Goal: Information Seeking & Learning: Learn about a topic

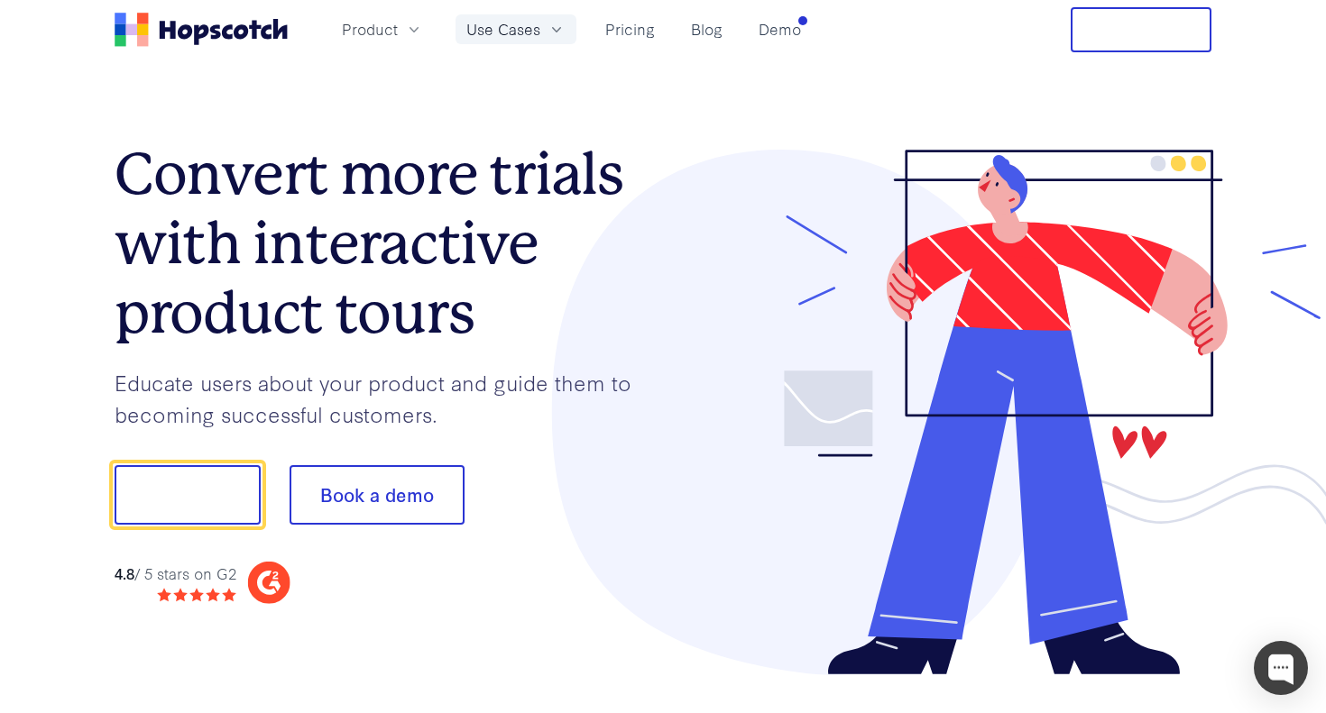
click at [527, 23] on span "Use Cases" at bounding box center [503, 29] width 74 height 23
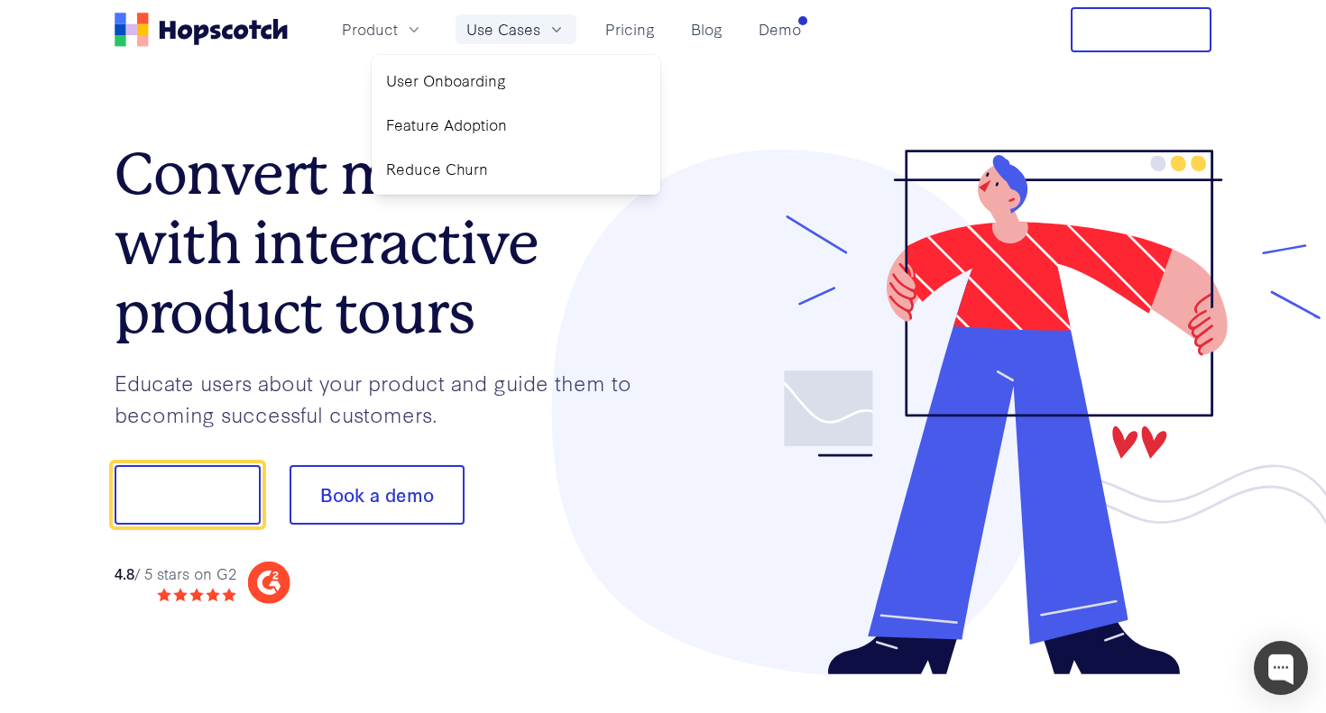
click at [505, 30] on span "Use Cases" at bounding box center [503, 29] width 74 height 23
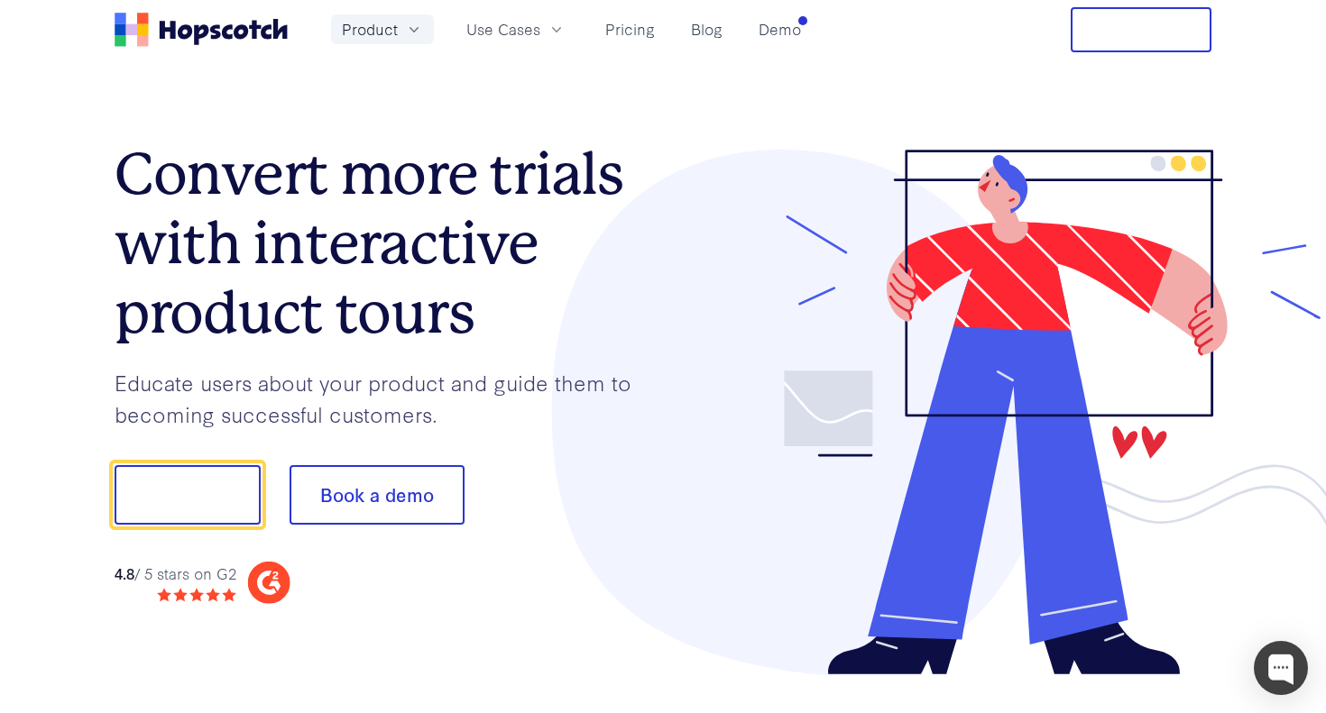
click at [405, 28] on icon "button" at bounding box center [414, 30] width 18 height 18
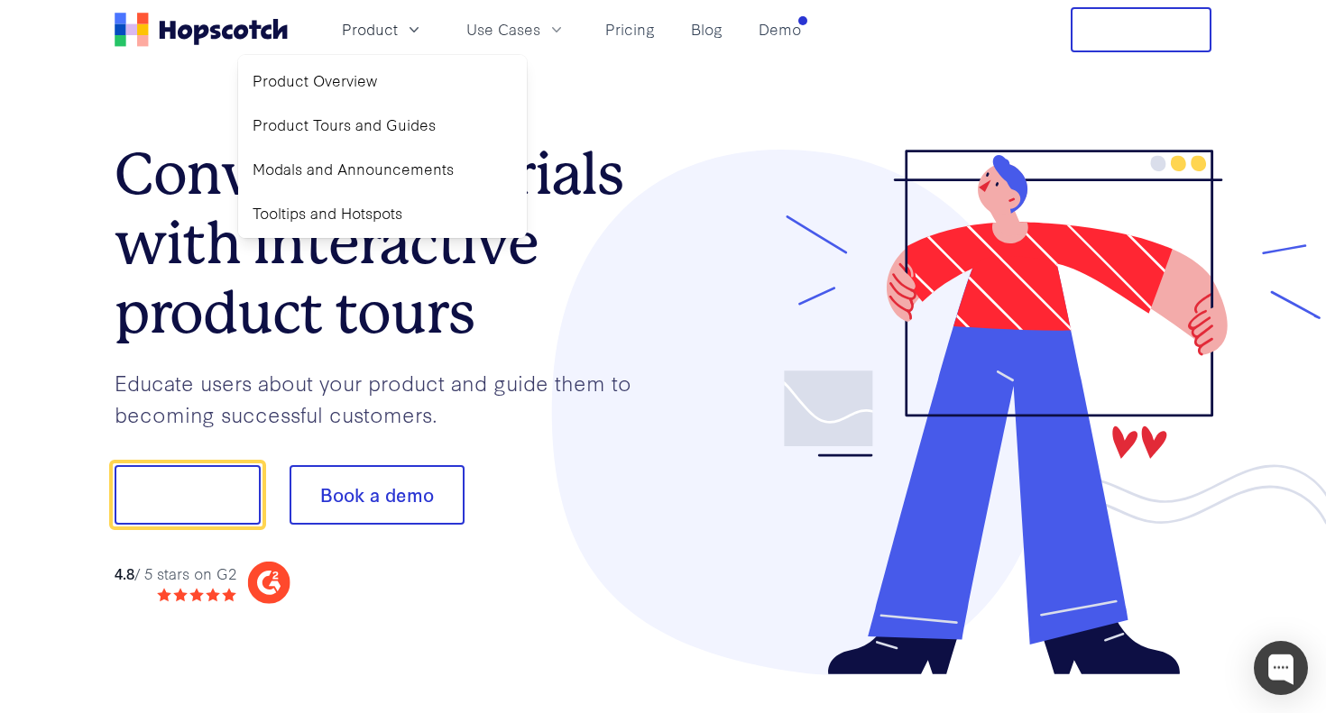
click at [650, 49] on div "Product Product Overview Product Tours and Guides Modals and Announcements Tool…" at bounding box center [462, 29] width 694 height 45
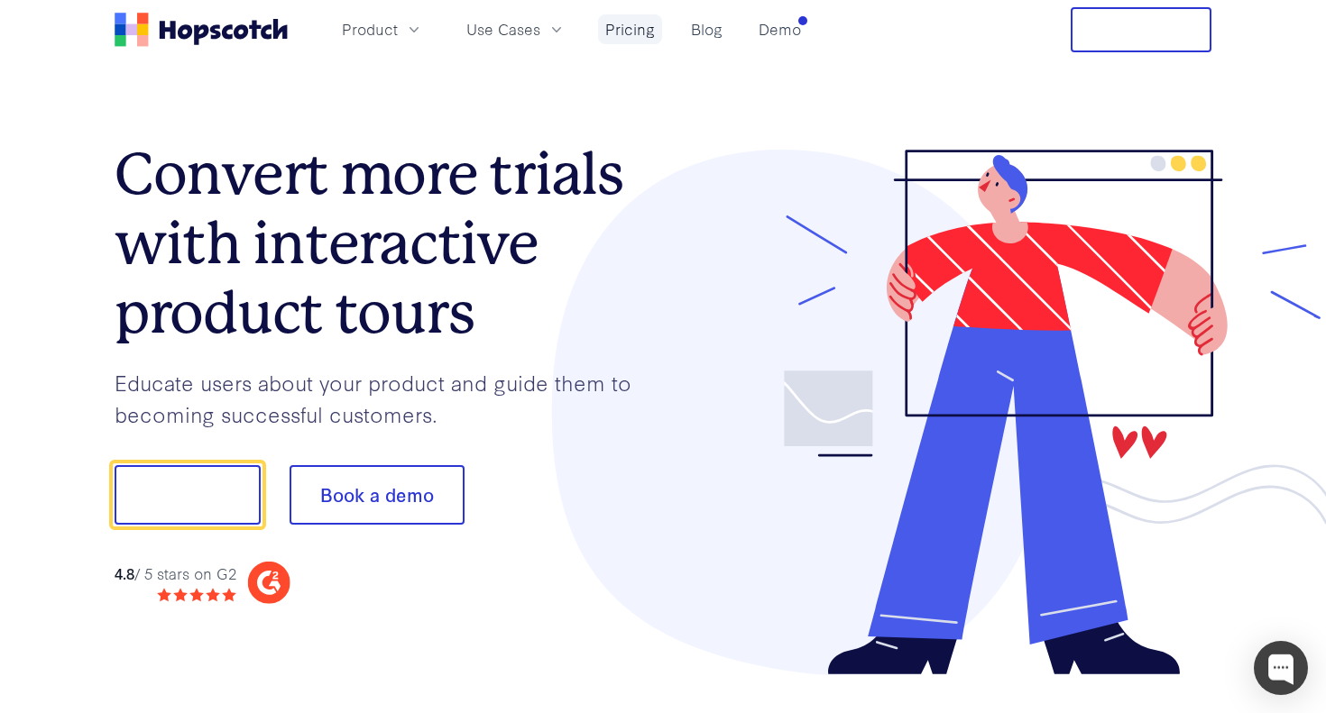
click at [646, 34] on link "Pricing" at bounding box center [630, 29] width 64 height 30
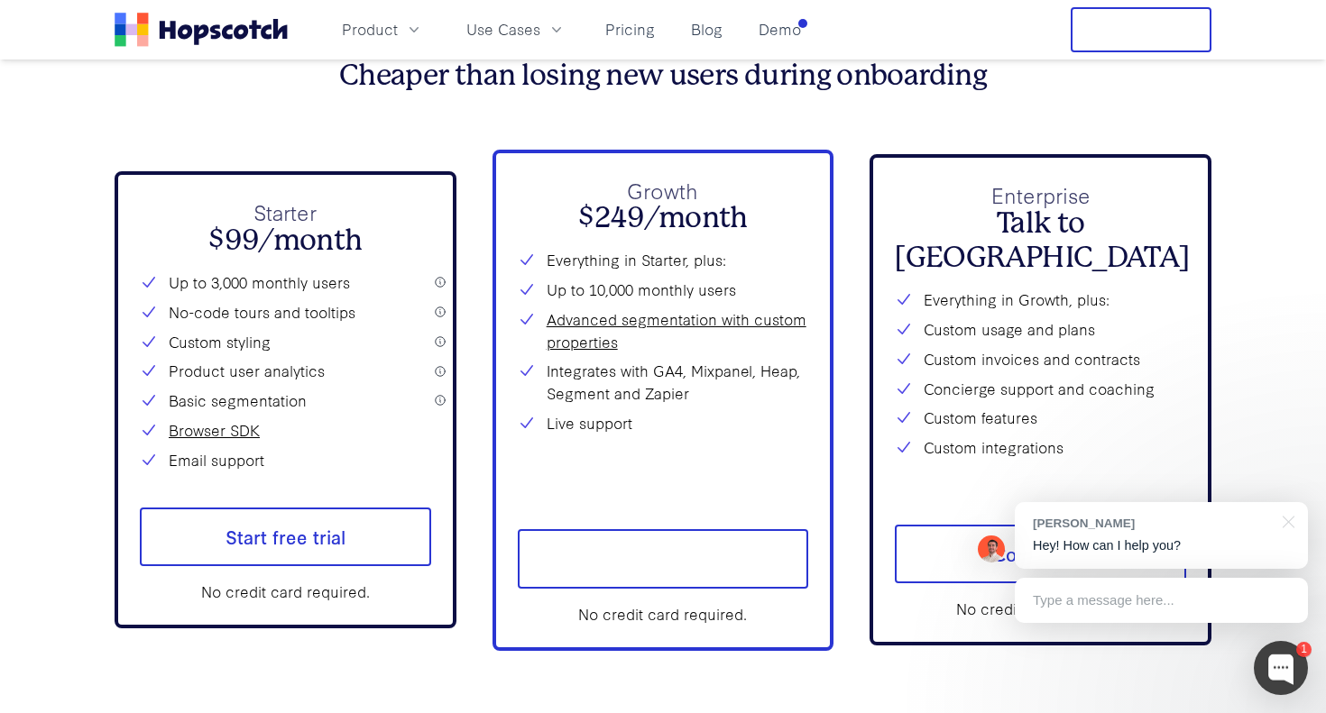
scroll to position [6529, 0]
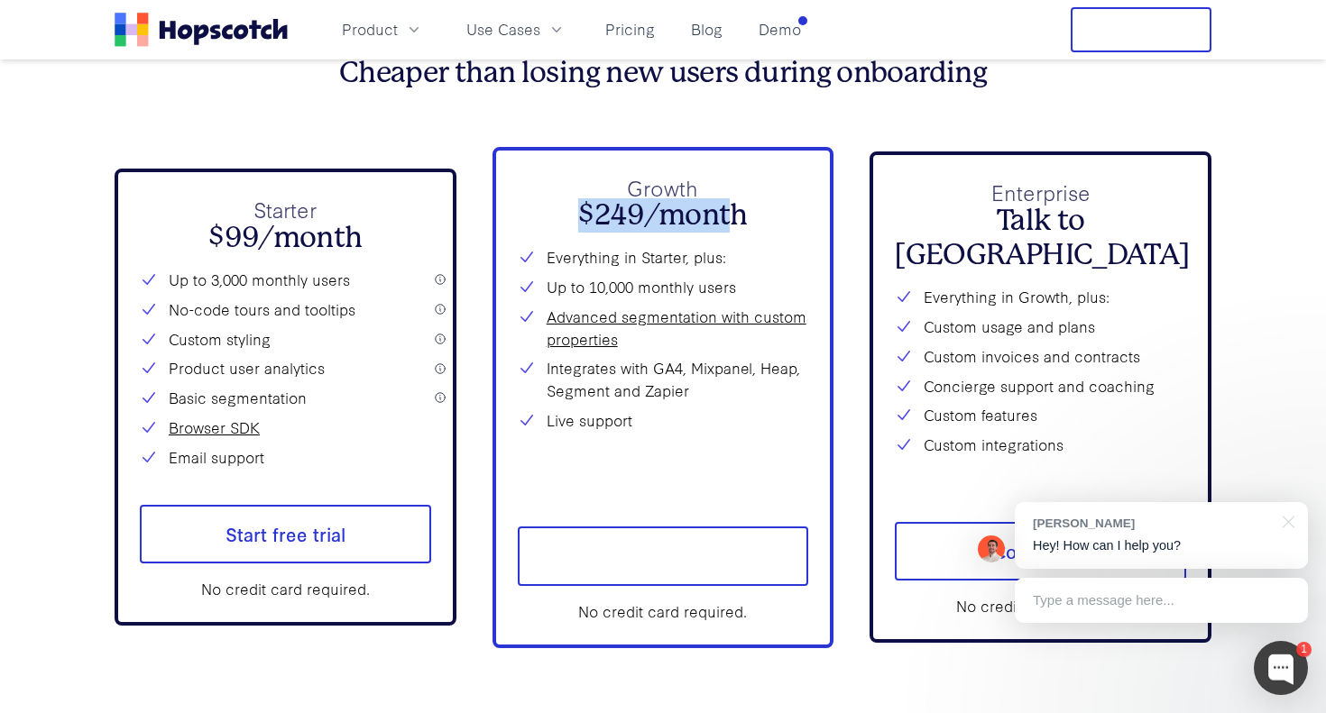
drag, startPoint x: 583, startPoint y: 217, endPoint x: 737, endPoint y: 217, distance: 154.2
click at [737, 217] on h2 "$249/month" at bounding box center [663, 215] width 291 height 34
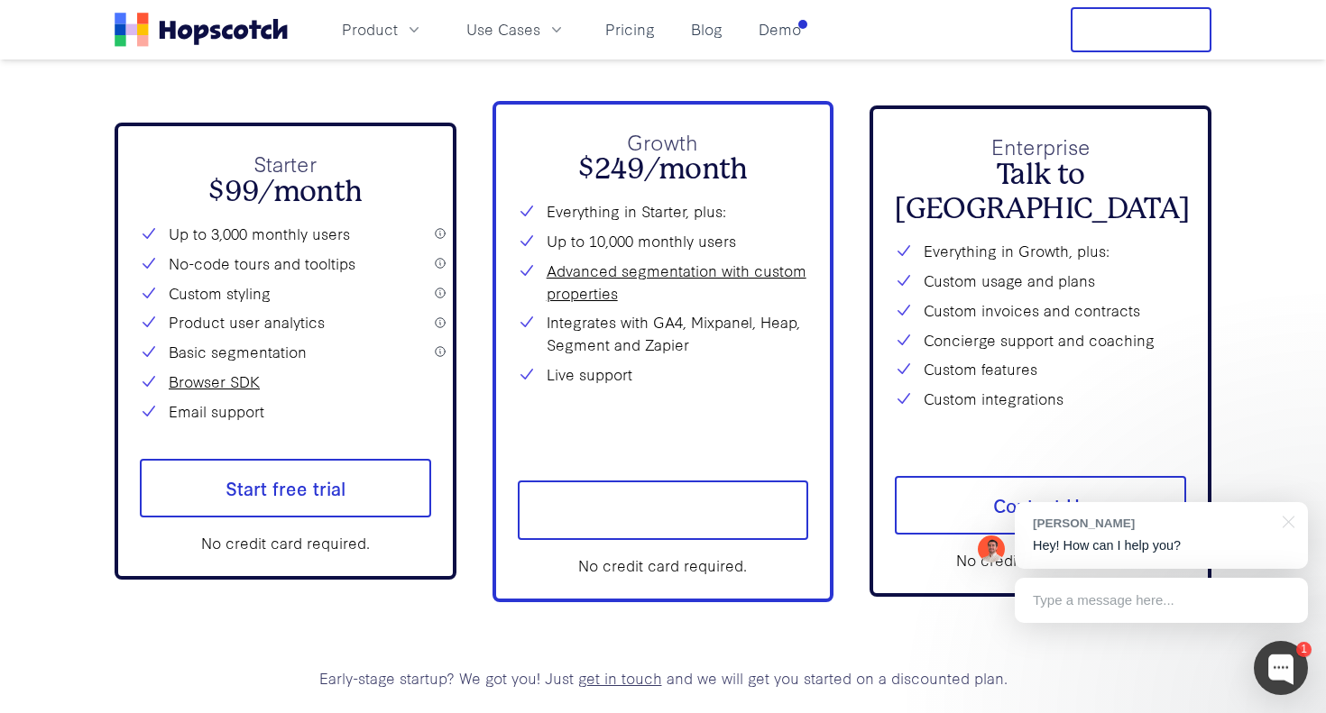
scroll to position [6579, 0]
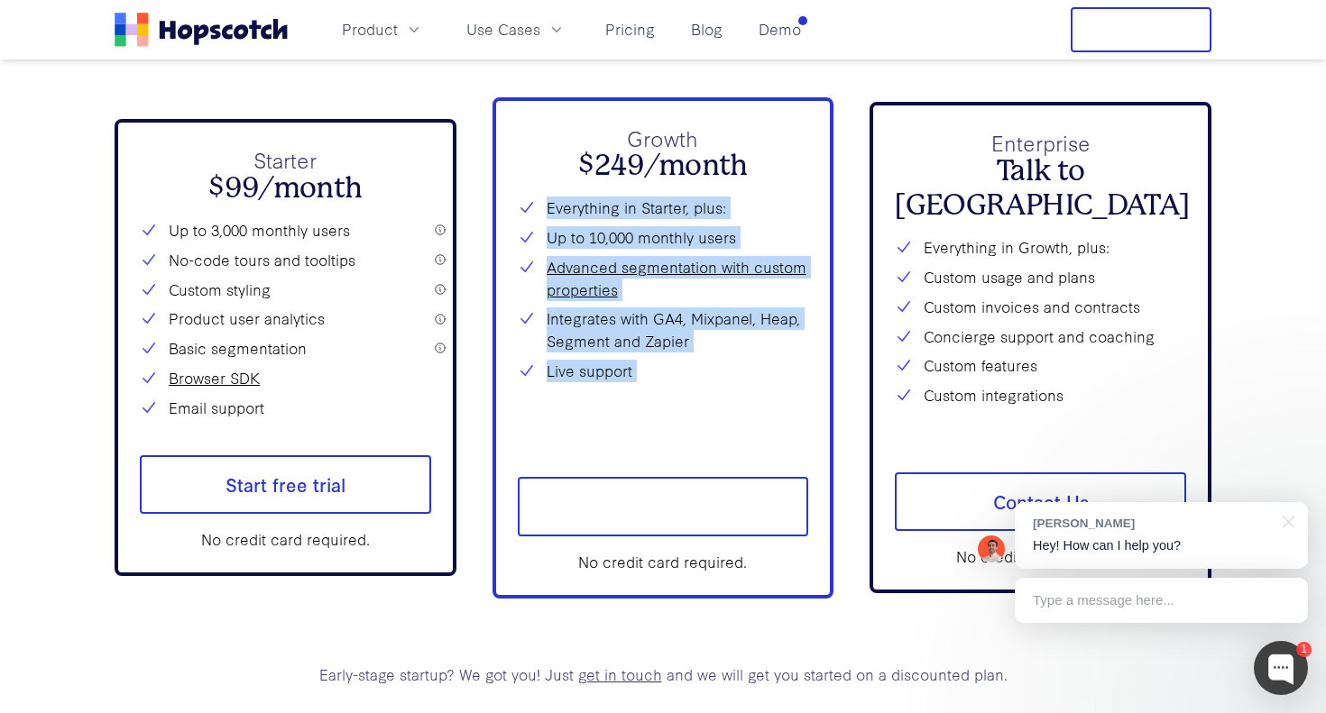
drag, startPoint x: 650, startPoint y: 385, endPoint x: 547, endPoint y: 195, distance: 216.3
click at [547, 195] on div "Growth $249/month Everything in Starter, plus: Up to 10,000 monthly users Advan…" at bounding box center [663, 282] width 291 height 319
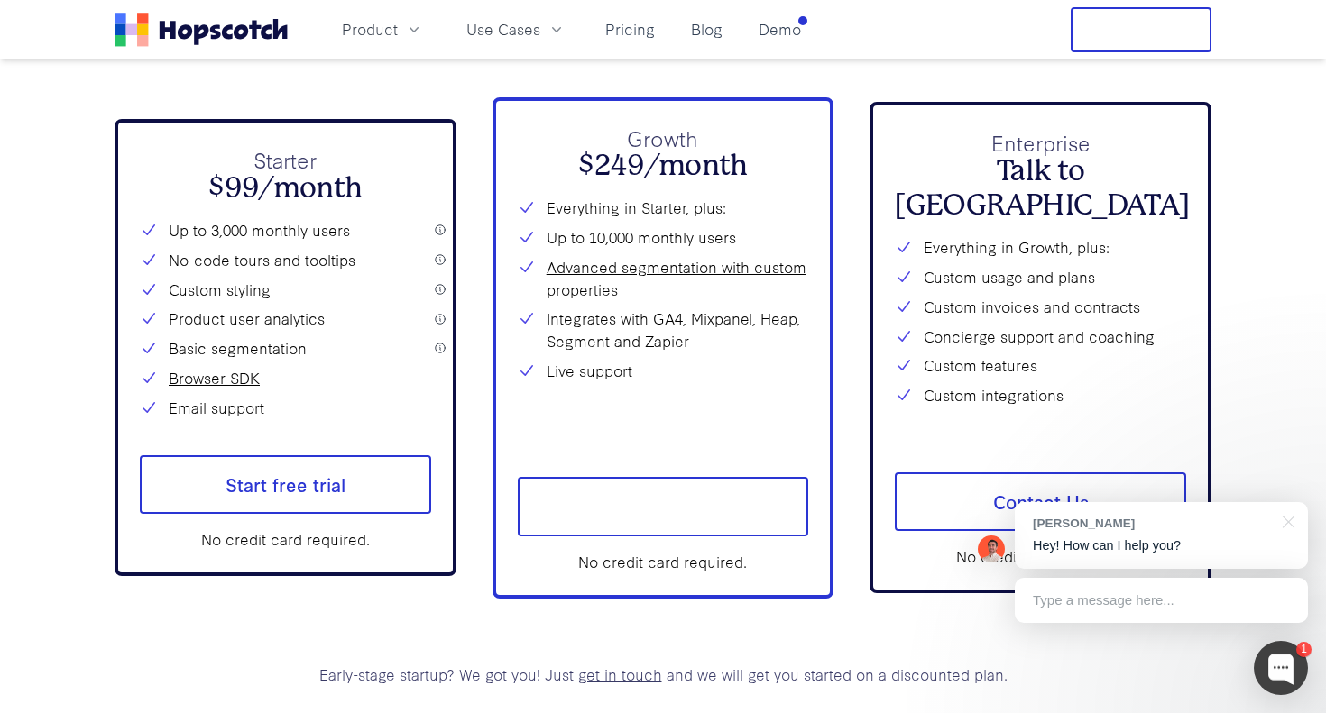
click at [547, 195] on div "Growth $249/month Everything in Starter, plus: Up to 10,000 monthly users Advan…" at bounding box center [663, 282] width 291 height 319
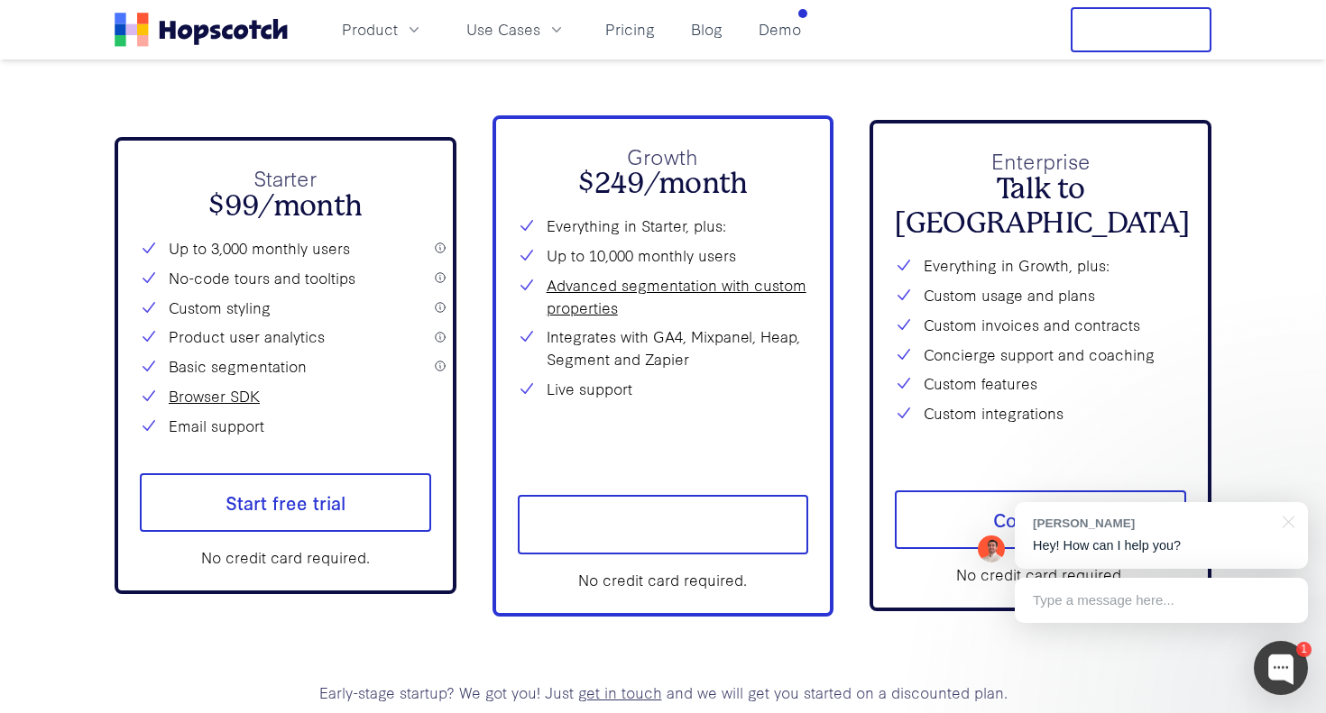
scroll to position [6553, 0]
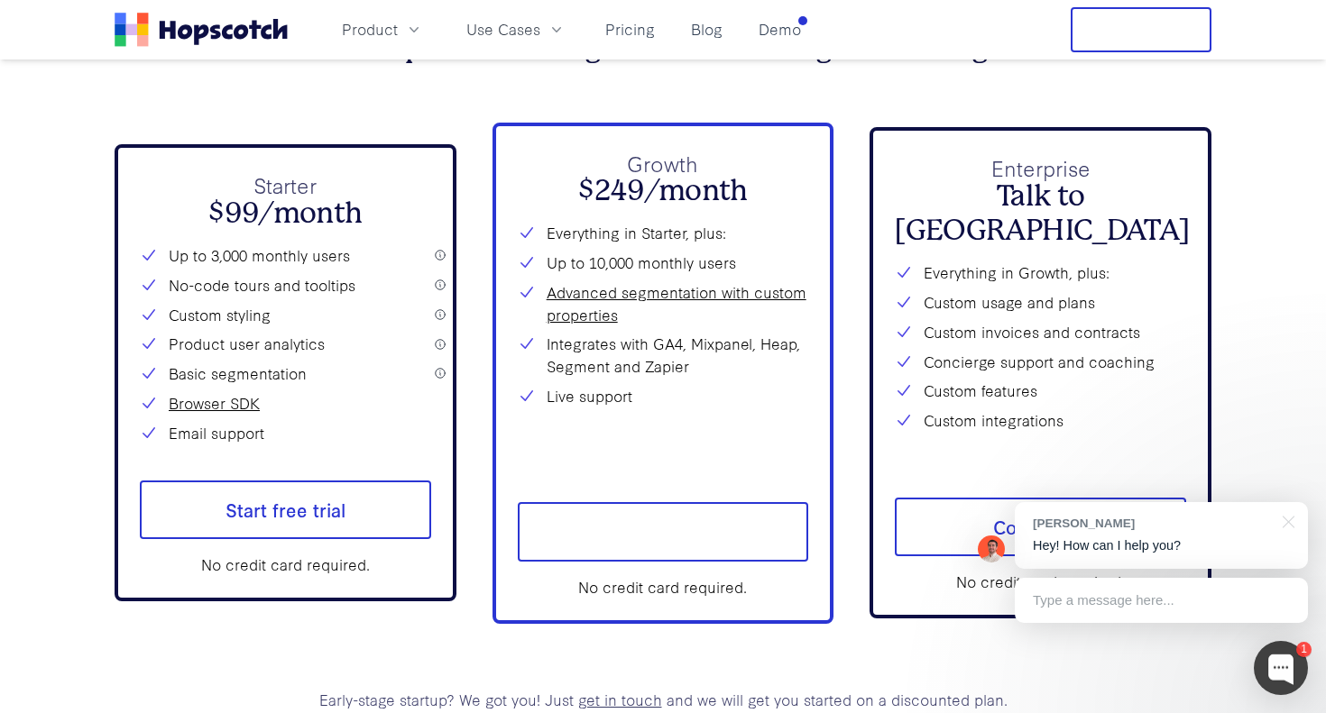
click at [819, 34] on nav "Product Use Cases Pricing Blog Demo Free Trial" at bounding box center [663, 29] width 1097 height 45
click at [814, 32] on nav "Product Use Cases Pricing Blog Demo Free Trial" at bounding box center [663, 29] width 1097 height 45
click at [813, 32] on nav "Product Use Cases Pricing Blog Demo Free Trial" at bounding box center [663, 29] width 1097 height 45
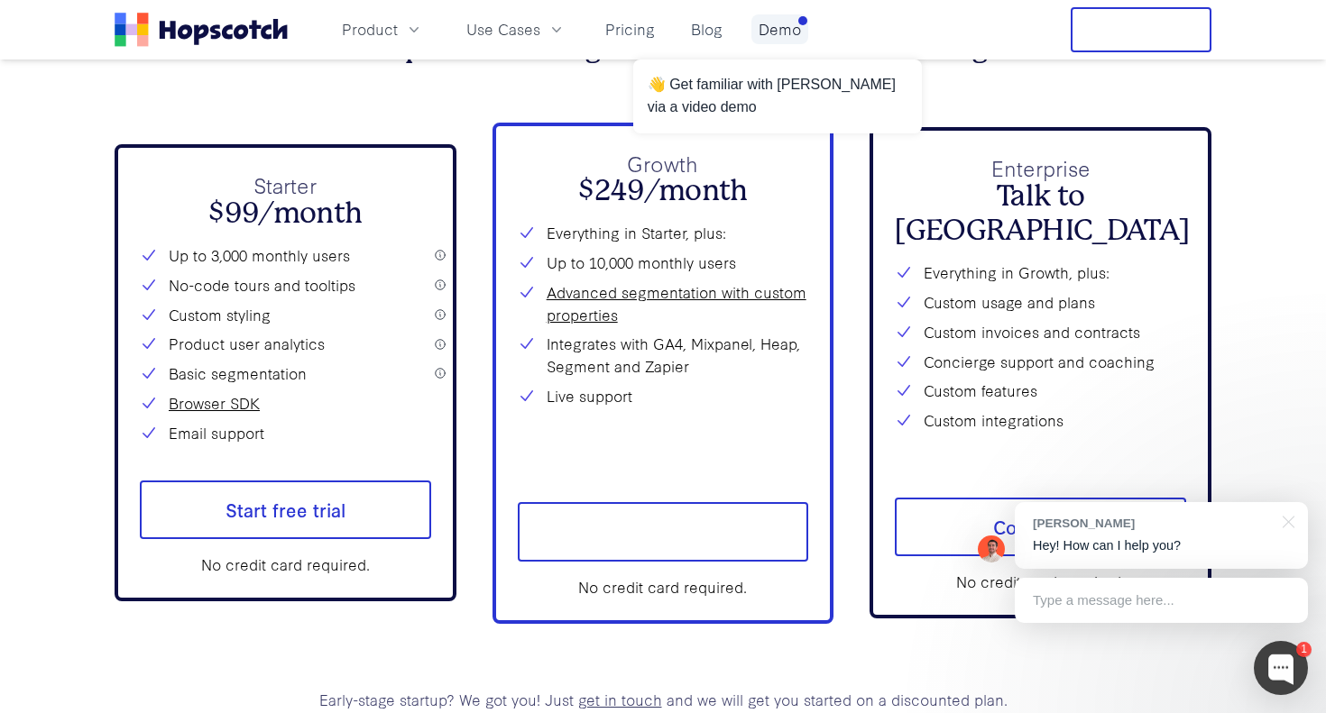
click at [786, 32] on link "Demo" at bounding box center [779, 29] width 57 height 30
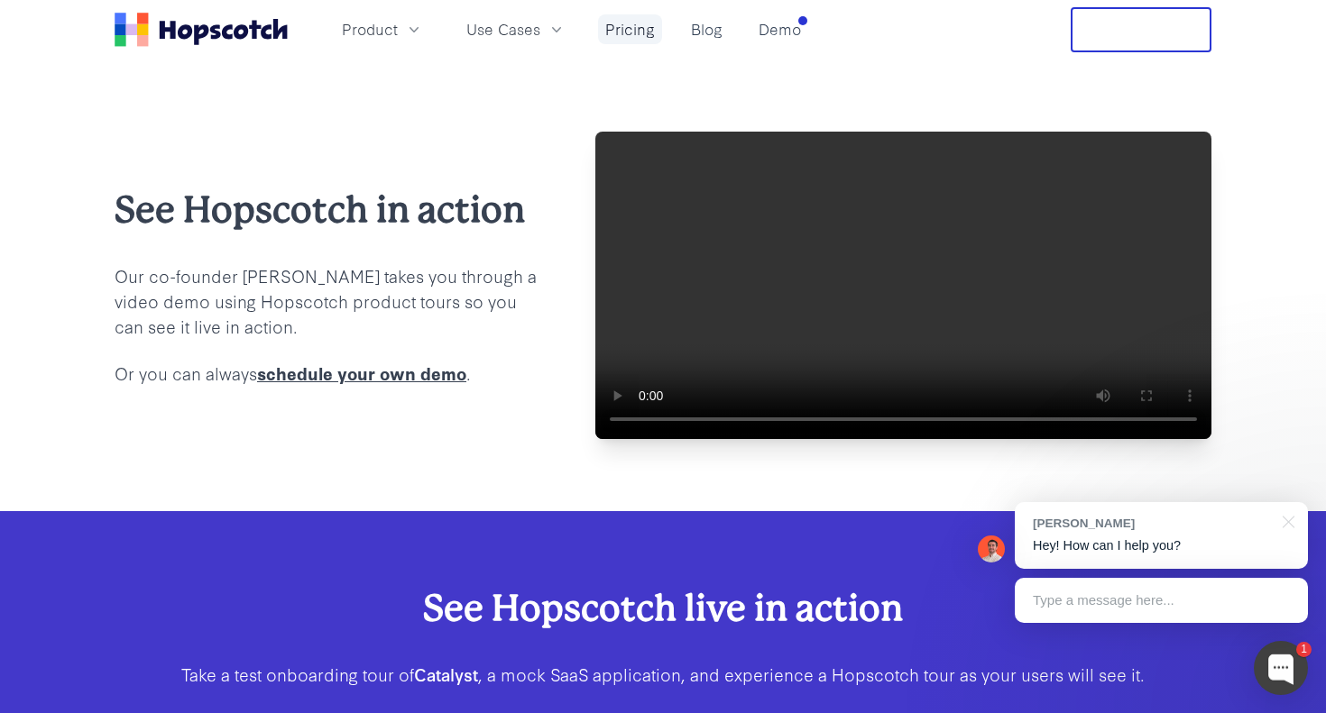
click at [642, 35] on link "Pricing" at bounding box center [630, 29] width 64 height 30
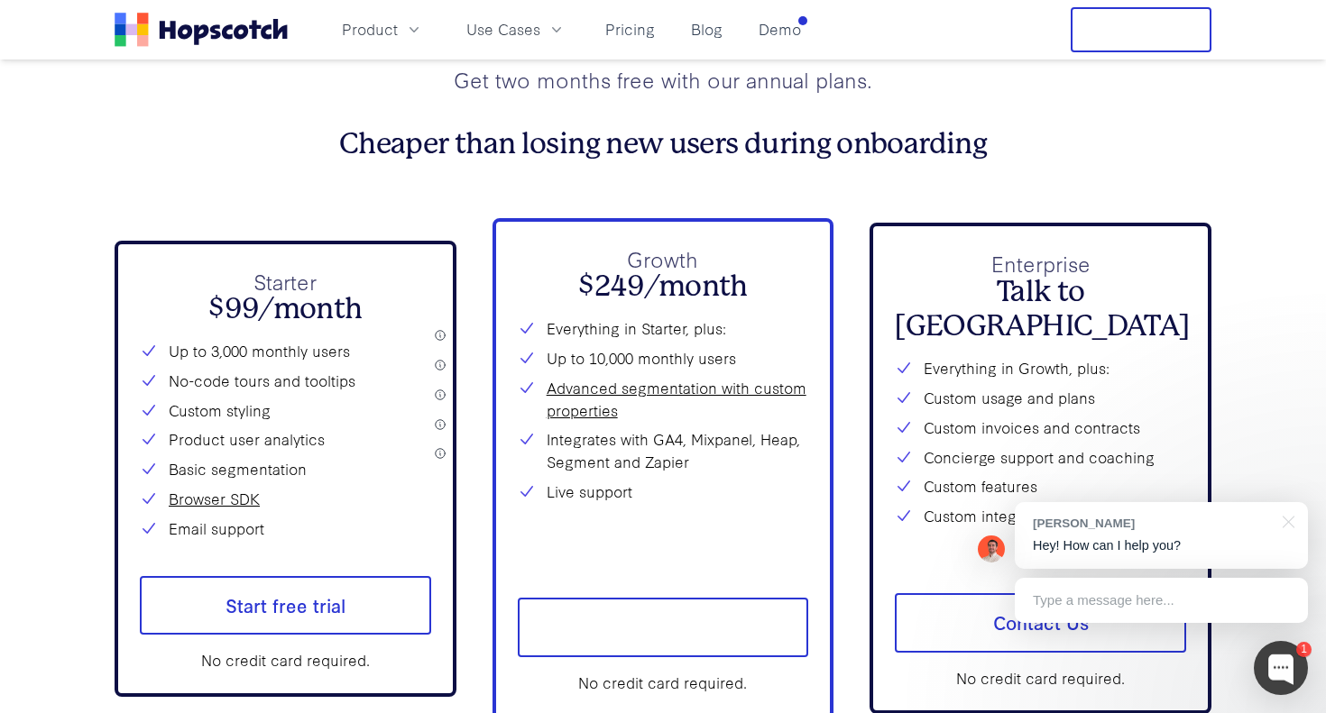
scroll to position [6476, 0]
